Goal: Task Accomplishment & Management: Complete application form

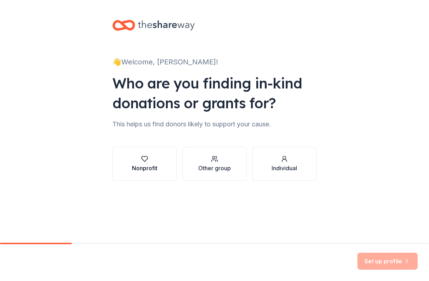
click at [134, 166] on div "Nonprofit" at bounding box center [145, 168] width 26 height 9
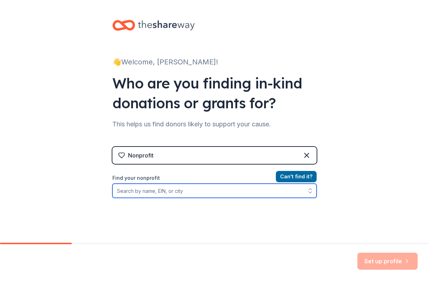
click at [175, 187] on input "Find your nonprofit" at bounding box center [214, 191] width 204 height 14
type input "06"
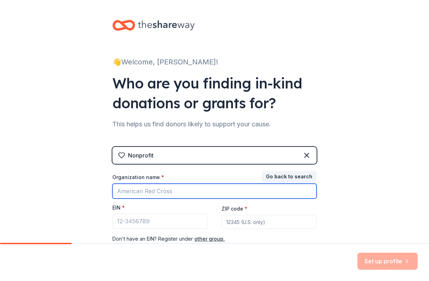
click at [183, 198] on input "Organization name *" at bounding box center [214, 191] width 204 height 15
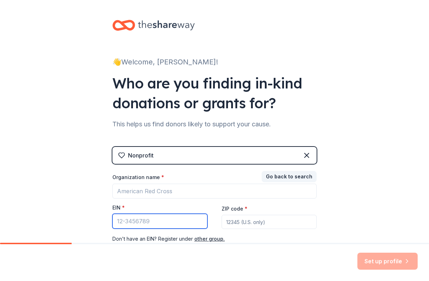
click at [152, 221] on input "EIN *" at bounding box center [159, 221] width 95 height 15
type input "[US_EMPLOYER_IDENTIFICATION_NUMBER]"
click at [236, 225] on input "ZIP code *" at bounding box center [268, 222] width 95 height 14
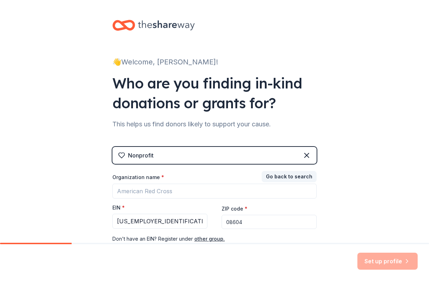
type input "08604"
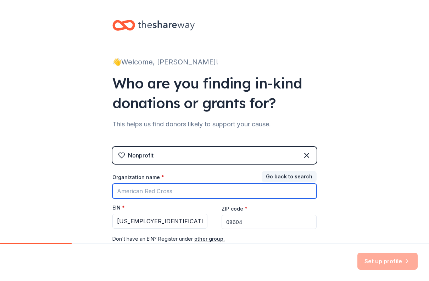
click at [198, 198] on input "Organization name *" at bounding box center [214, 191] width 204 height 15
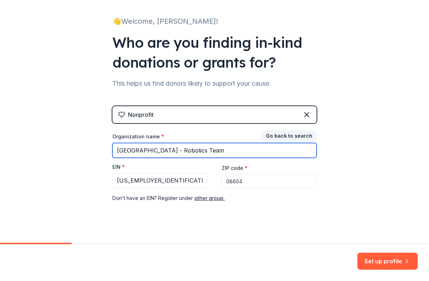
scroll to position [49, 0]
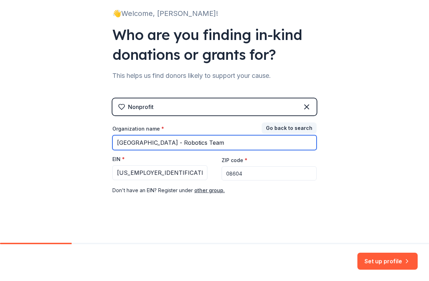
type input "[GEOGRAPHIC_DATA] - Robotics Team"
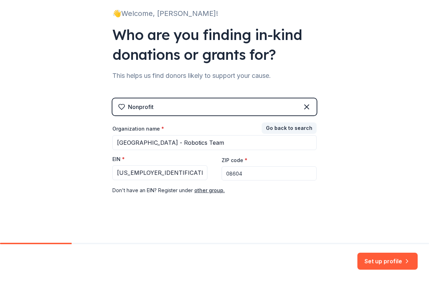
click at [250, 197] on div "Nonprofit Go back to search Organization name * [GEOGRAPHIC_DATA] - Robotics Te…" at bounding box center [214, 153] width 204 height 111
click at [387, 259] on button "Set up profile" at bounding box center [387, 261] width 60 height 17
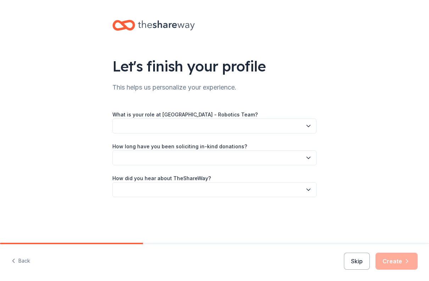
click at [182, 123] on button "button" at bounding box center [214, 126] width 204 height 15
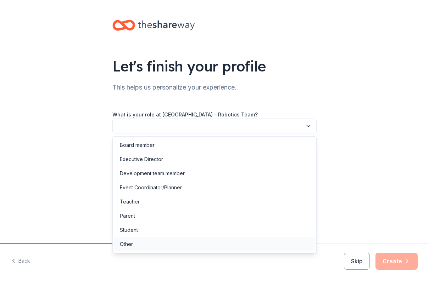
click at [150, 243] on div "Other" at bounding box center [214, 244] width 200 height 14
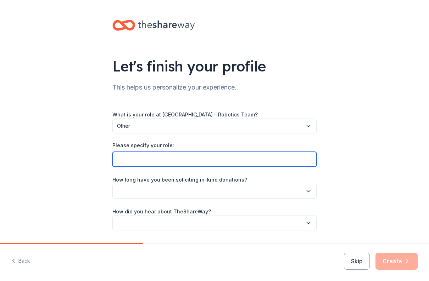
click at [191, 162] on input "Please specify your role:" at bounding box center [214, 159] width 204 height 15
type input "Advisor of High School Robotics Team"
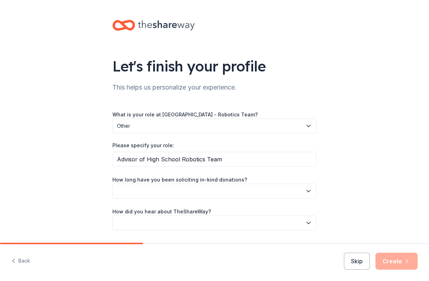
click at [206, 192] on button "button" at bounding box center [214, 191] width 204 height 15
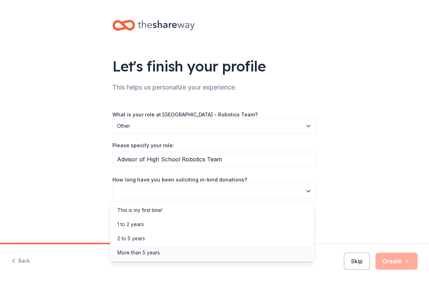
click at [160, 254] on div "More than 5 years" at bounding box center [212, 253] width 200 height 14
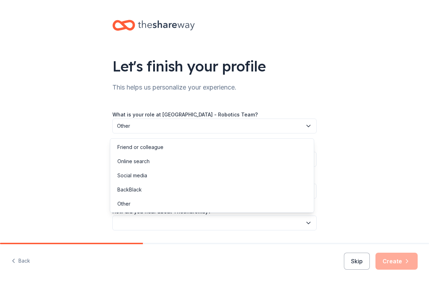
click at [178, 220] on button "button" at bounding box center [214, 223] width 204 height 15
click at [168, 162] on div "Online search" at bounding box center [212, 161] width 200 height 14
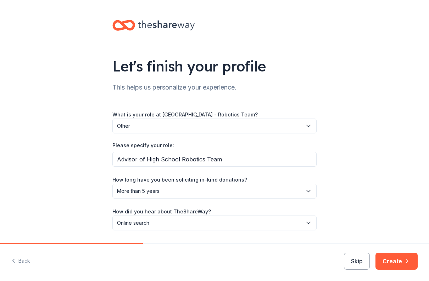
scroll to position [22, 0]
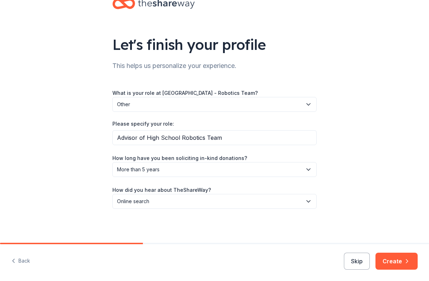
click at [392, 256] on button "Create" at bounding box center [396, 261] width 42 height 17
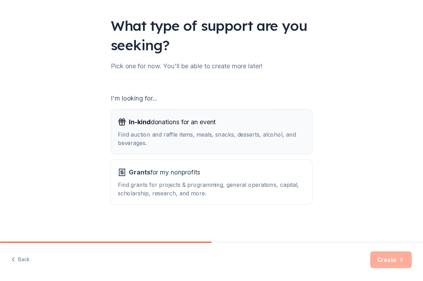
scroll to position [43, 0]
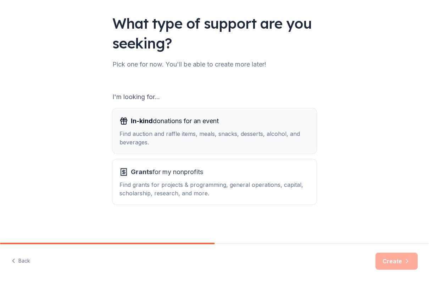
click at [164, 142] on div "Find auction and raffle items, meals, snacks, desserts, alcohol, and beverages." at bounding box center [214, 138] width 190 height 17
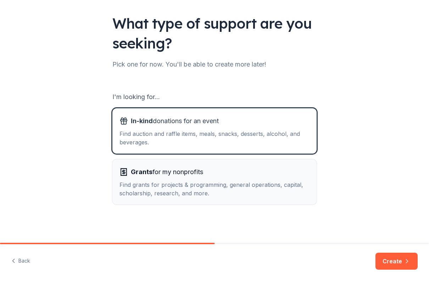
click at [181, 187] on div "Find grants for projects & programming, general operations, capital, scholarshi…" at bounding box center [214, 189] width 190 height 17
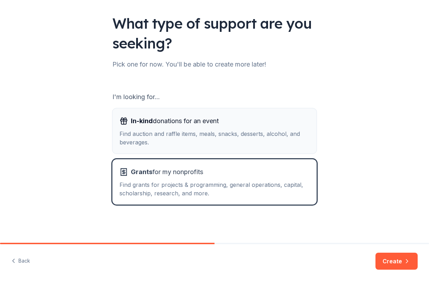
drag, startPoint x: 169, startPoint y: 138, endPoint x: 182, endPoint y: 145, distance: 14.7
click at [169, 138] on div "Find auction and raffle items, meals, snacks, desserts, alcohol, and beverages." at bounding box center [214, 138] width 190 height 17
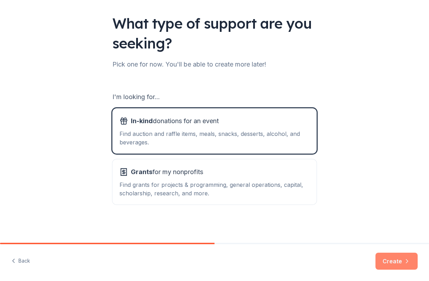
click at [390, 256] on button "Create" at bounding box center [396, 261] width 42 height 17
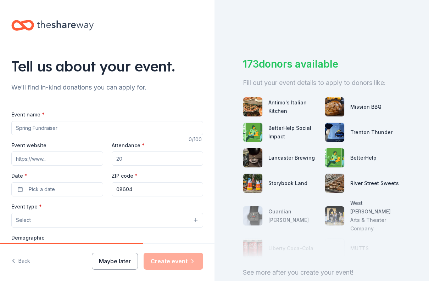
click at [126, 261] on button "Maybe later" at bounding box center [115, 261] width 46 height 17
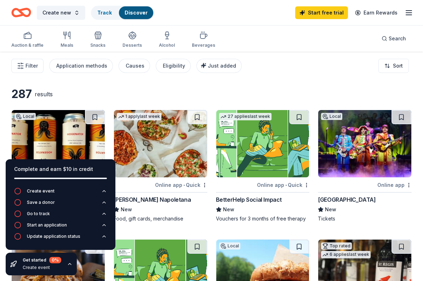
click at [68, 65] on div "Application methods" at bounding box center [81, 66] width 51 height 9
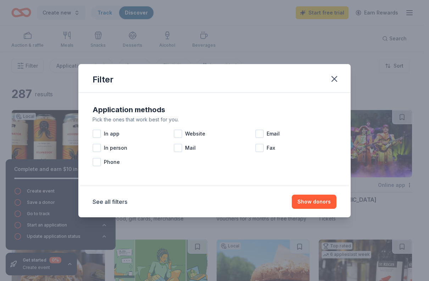
click at [83, 87] on div "Filter" at bounding box center [214, 78] width 272 height 29
drag, startPoint x: 340, startPoint y: 80, endPoint x: 312, endPoint y: 80, distance: 28.3
click at [340, 80] on button "button" at bounding box center [334, 79] width 16 height 16
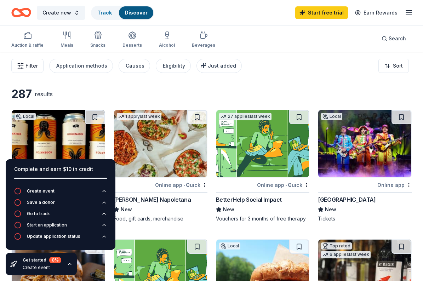
click at [22, 70] on button "Filter" at bounding box center [27, 66] width 32 height 14
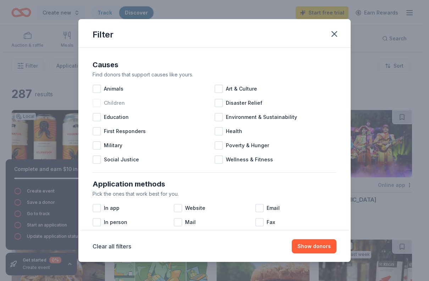
click at [109, 102] on span "Children" at bounding box center [114, 103] width 21 height 9
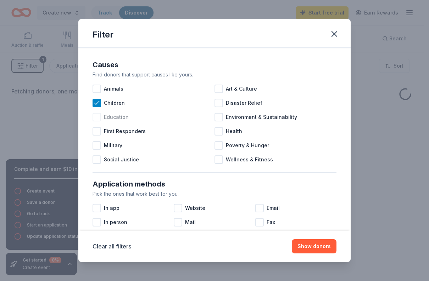
click at [114, 118] on span "Education" at bounding box center [116, 117] width 25 height 9
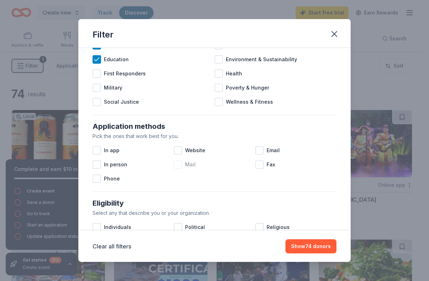
scroll to position [142, 0]
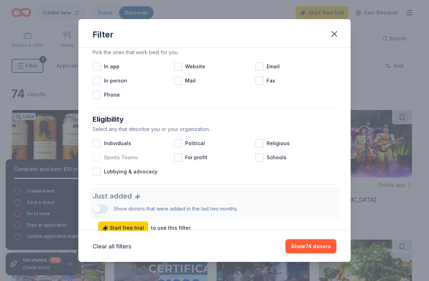
click at [125, 157] on span "Sports Teams" at bounding box center [121, 157] width 34 height 9
click at [266, 155] on span "Schools" at bounding box center [276, 157] width 20 height 9
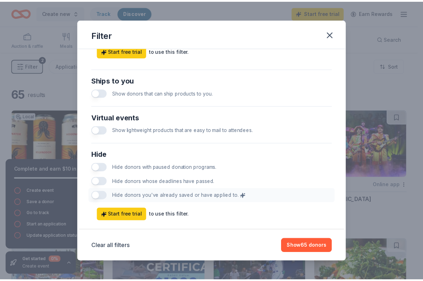
scroll to position [332, 0]
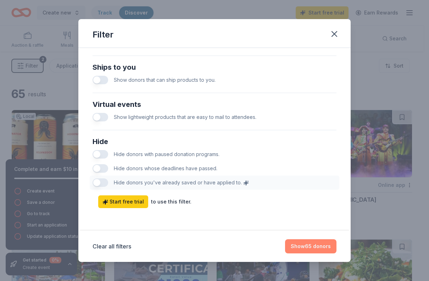
click at [314, 242] on button "Show 65 donors" at bounding box center [310, 246] width 51 height 14
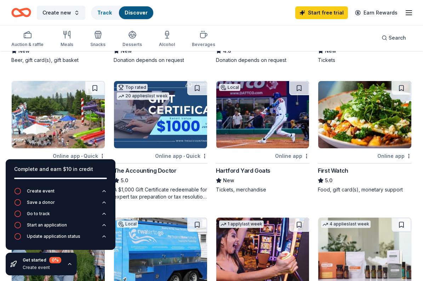
scroll to position [142, 0]
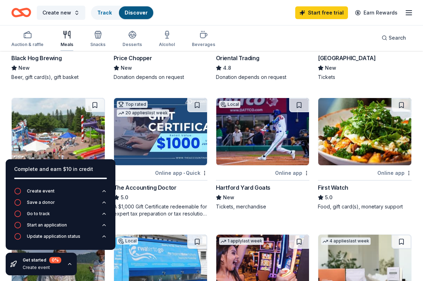
click at [63, 40] on div "Meals" at bounding box center [67, 38] width 13 height 17
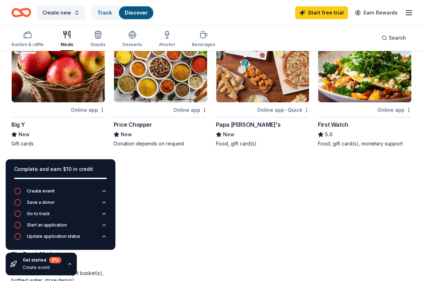
scroll to position [71, 0]
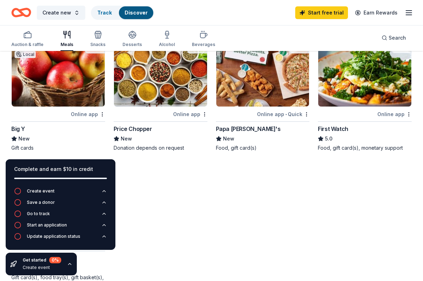
click at [45, 84] on img at bounding box center [58, 72] width 93 height 67
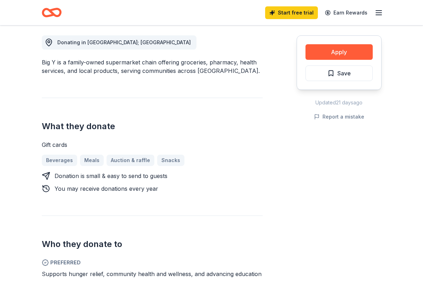
scroll to position [142, 0]
